Goal: Check status: Check status

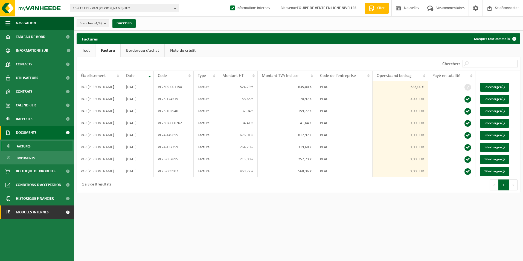
click at [24, 213] on span "Modules internes" at bounding box center [32, 212] width 33 height 14
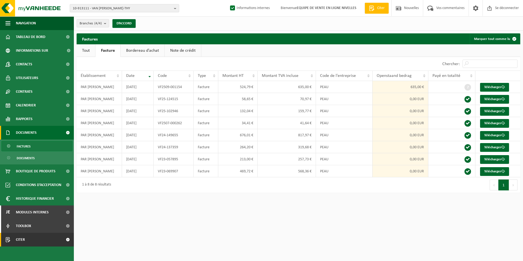
click at [22, 239] on span "Citer" at bounding box center [20, 240] width 9 height 14
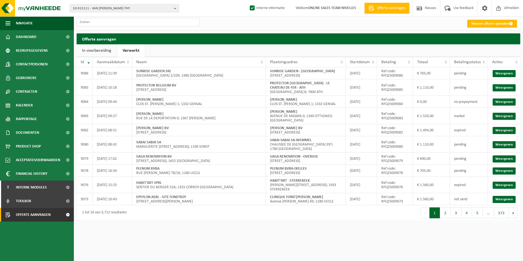
click at [128, 51] on link "Verwerkt" at bounding box center [131, 50] width 28 height 13
click at [127, 22] on input "text" at bounding box center [138, 22] width 123 height 8
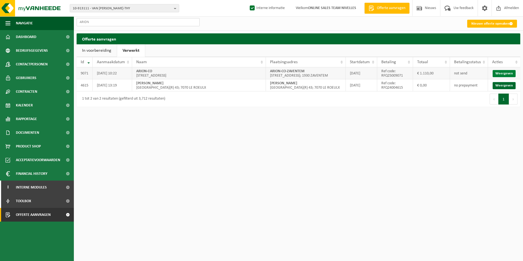
type input "ARION"
click at [509, 72] on link "Weergeven" at bounding box center [504, 73] width 23 height 7
click at [27, 216] on span "Offerte aanvragen" at bounding box center [33, 215] width 35 height 14
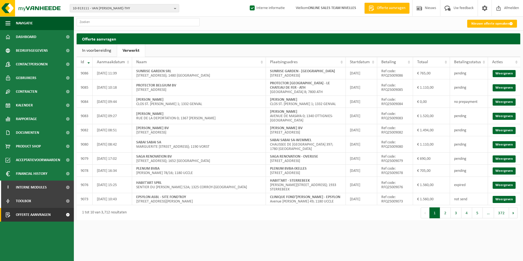
click at [135, 52] on link "Verwerkt" at bounding box center [131, 50] width 28 height 13
